Goal: Task Accomplishment & Management: Manage account settings

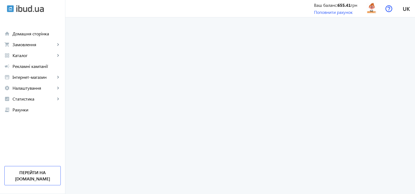
click at [389, 104] on app-redirect at bounding box center [240, 105] width 350 height 177
click at [32, 56] on span "Каталог" at bounding box center [34, 55] width 43 height 5
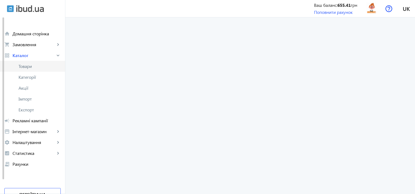
click at [39, 65] on span "Товари" at bounding box center [40, 66] width 42 height 5
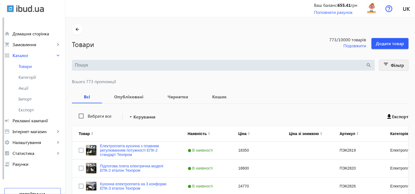
click at [389, 68] on mat-icon "filter_list" at bounding box center [386, 66] width 8 height 8
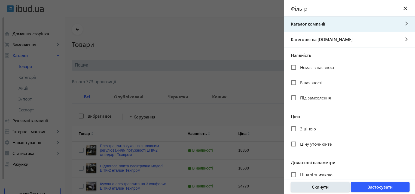
click at [327, 23] on span "Каталог компанії" at bounding box center [341, 24] width 115 height 6
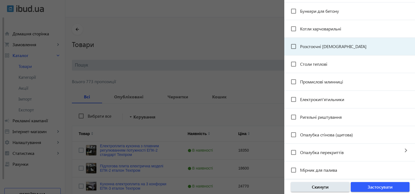
scroll to position [572, 0]
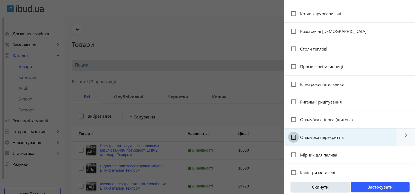
click at [294, 135] on input "Опалубка перекриттів" at bounding box center [293, 137] width 11 height 11
checkbox input "true"
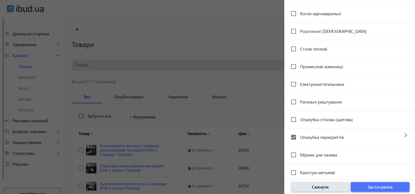
click at [371, 187] on span "Застосувати" at bounding box center [380, 187] width 25 height 6
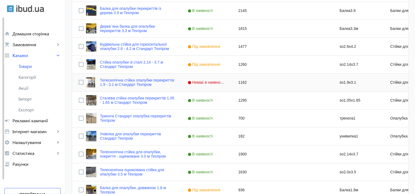
scroll to position [245, 0]
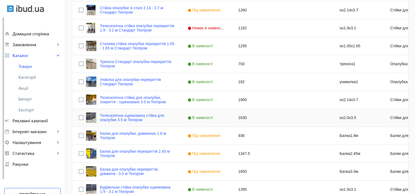
click at [239, 117] on div "1630" at bounding box center [257, 118] width 51 height 18
type input "1450"
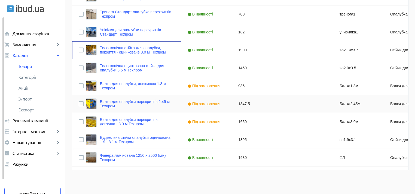
scroll to position [296, 0]
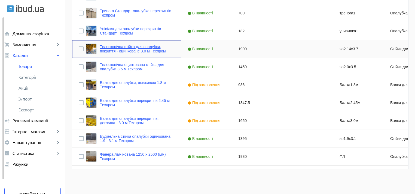
click at [124, 45] on link "Телескопічна стійка для опалубки, покриття - оцинковане 3.0 м Техпром" at bounding box center [137, 49] width 75 height 9
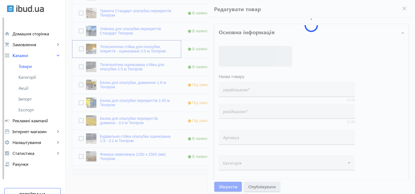
type input "Телескопічна стійка для опалубки, покриття - оцинковане 3.0 м Техпром"
type input "Телескопическая стойка для опалубки, покрытие - оцинкованное 3.0 м Техпром"
type input "so2.14x3.7"
checkbox input "true"
type input "1900"
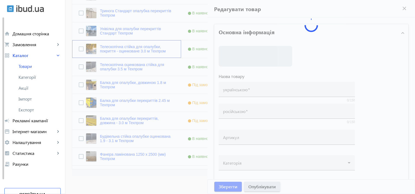
type input "Купити телескопічну стійку для опалубки оцинковану 3.0 м в [GEOGRAPHIC_DATA] не…"
type input "Купить телескопическую стойку для опалубки оцинкованную 3.0 м в [GEOGRAPHIC_DAT…"
type textarea "Купити телескопічну стійку для опалубки оцинковану 3.0 м в [GEOGRAPHIC_DATA] за…"
type textarea "Купить телескопическую стойку для опалубки оцинкованную 3.0 м в [GEOGRAPHIC_DAT…"
type input "Телескопічна стійка для опалубки оцинкована 3.0 м, Балка для опалубки перекритт…"
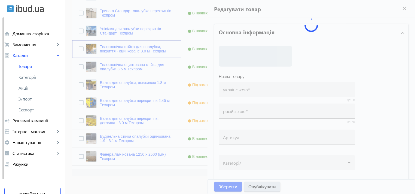
type input "Телескопическая стойка для опалубки оцинкованная 3.0 м, Балка для опалубки пере…"
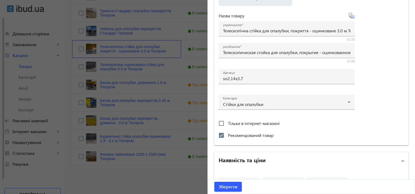
scroll to position [109, 0]
click at [160, 94] on div at bounding box center [207, 97] width 415 height 194
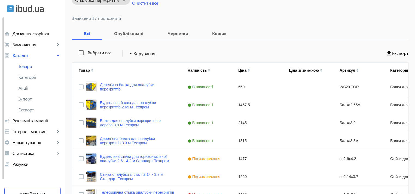
scroll to position [0, 0]
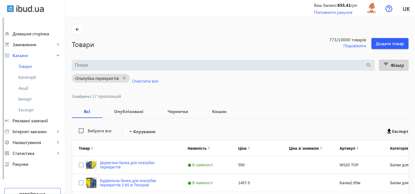
click at [397, 66] on span "Фільтр" at bounding box center [397, 65] width 13 height 6
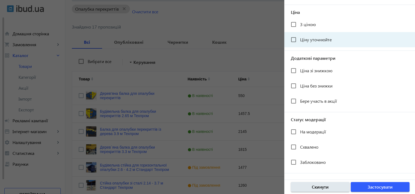
scroll to position [27, 0]
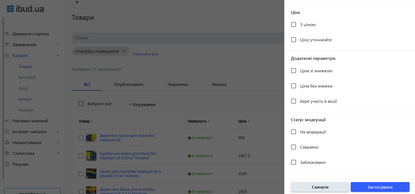
click at [280, 35] on div at bounding box center [207, 97] width 415 height 194
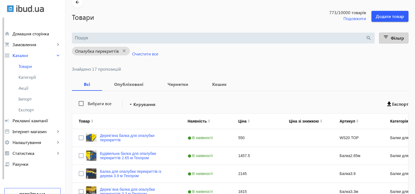
click at [387, 36] on mat-icon "filter_list" at bounding box center [386, 38] width 8 height 8
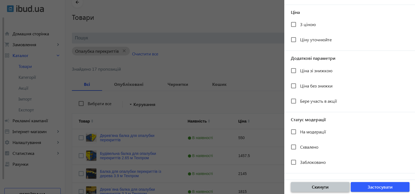
click at [326, 184] on span "Скинути" at bounding box center [320, 187] width 17 height 6
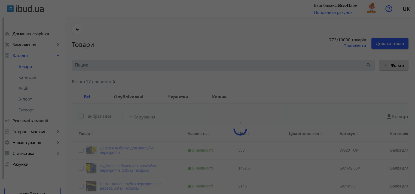
scroll to position [104, 0]
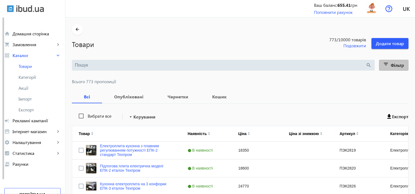
click at [391, 63] on span "Фільтр" at bounding box center [397, 65] width 13 height 6
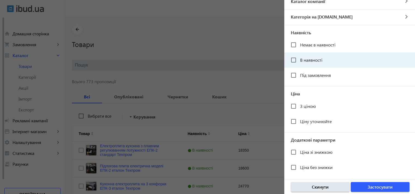
scroll to position [0, 0]
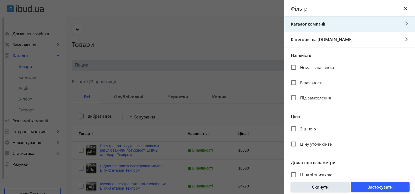
click at [315, 22] on span "Каталог компанії" at bounding box center [341, 24] width 115 height 6
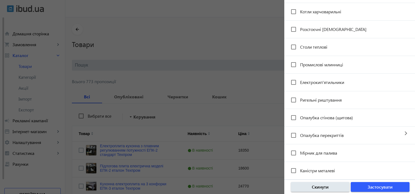
scroll to position [599, 0]
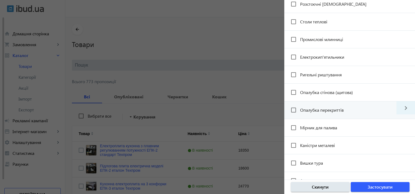
click at [400, 105] on mat-icon "navigate_next" at bounding box center [406, 108] width 19 height 13
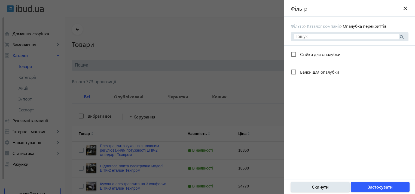
scroll to position [0, 0]
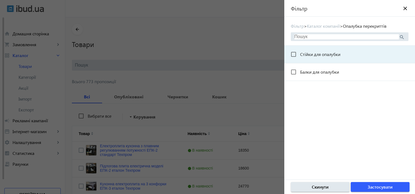
click at [325, 56] on span "Стійки для опалубки" at bounding box center [320, 54] width 40 height 6
click at [299, 56] on input "Стійки для опалубки" at bounding box center [293, 54] width 11 height 11
checkbox input "true"
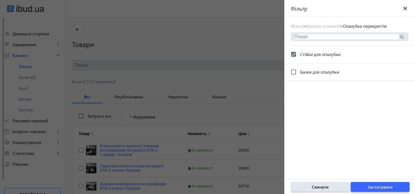
click at [372, 185] on span "Застосувати" at bounding box center [380, 187] width 25 height 6
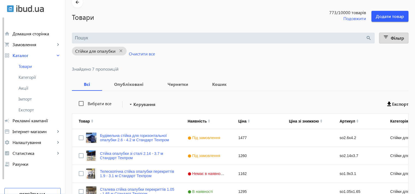
scroll to position [54, 0]
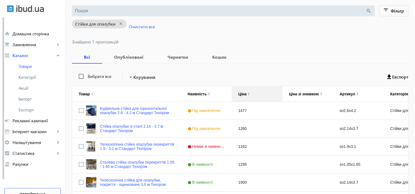
click at [243, 91] on div "Ціна" at bounding box center [257, 94] width 38 height 15
click at [248, 93] on img at bounding box center [249, 93] width 2 height 2
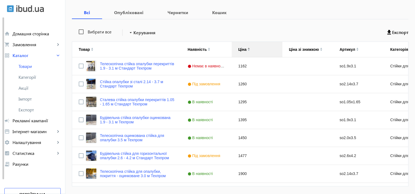
scroll to position [109, 0]
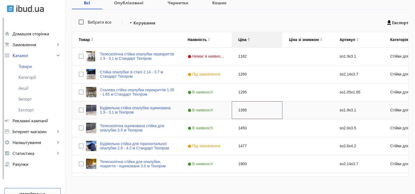
click at [238, 108] on div "1395" at bounding box center [257, 111] width 51 height 18
type input "1300"
